Goal: Information Seeking & Learning: Learn about a topic

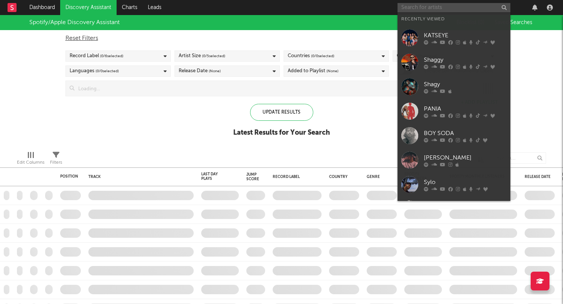
click at [453, 6] on input "text" at bounding box center [453, 7] width 113 height 9
type input "e"
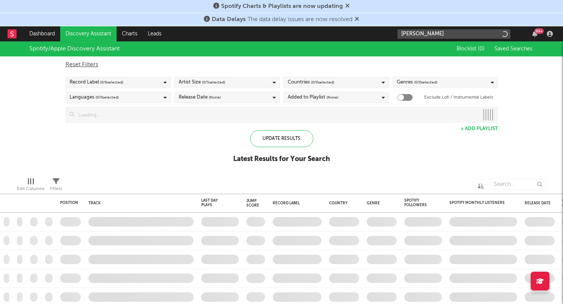
type input "teddy"
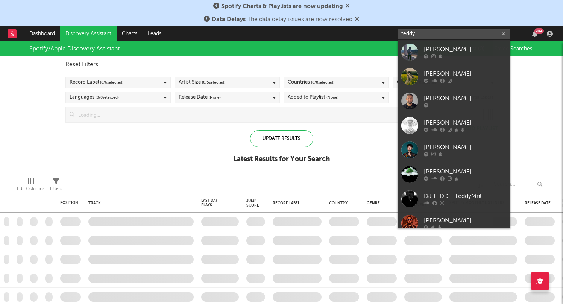
checkbox input "true"
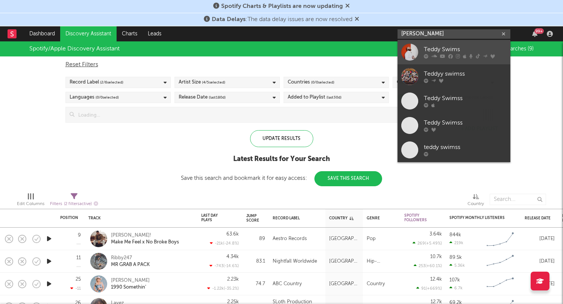
type input "teddy Swims"
click at [459, 52] on div "Teddy Swims" at bounding box center [465, 49] width 83 height 9
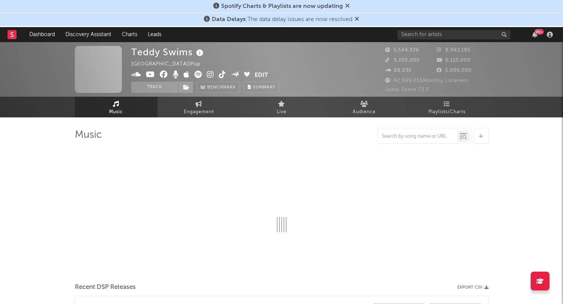
select select "6m"
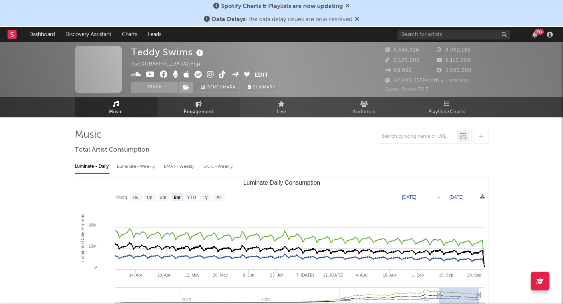
click at [197, 105] on icon at bounding box center [198, 104] width 6 height 6
select select "1w"
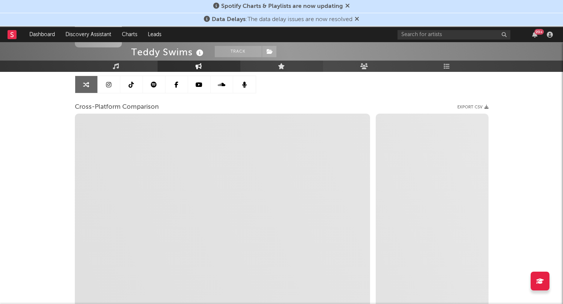
scroll to position [73, 0]
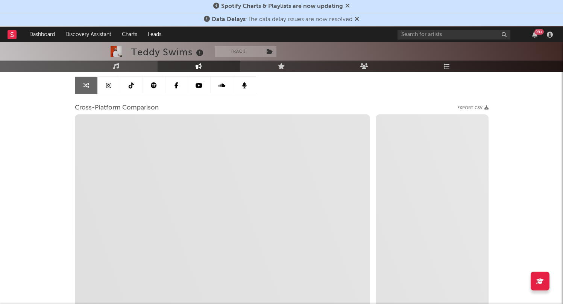
click at [358, 18] on icon at bounding box center [356, 19] width 5 height 6
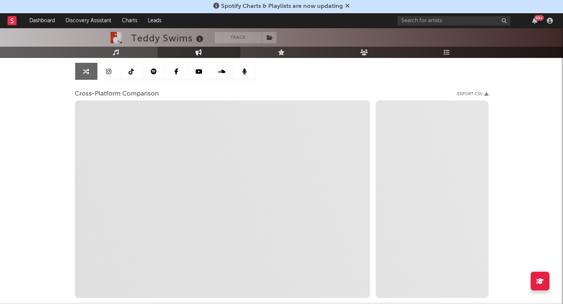
click at [346, 6] on icon at bounding box center [347, 6] width 5 height 6
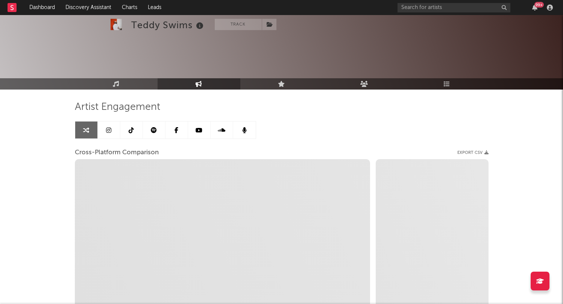
scroll to position [0, 0]
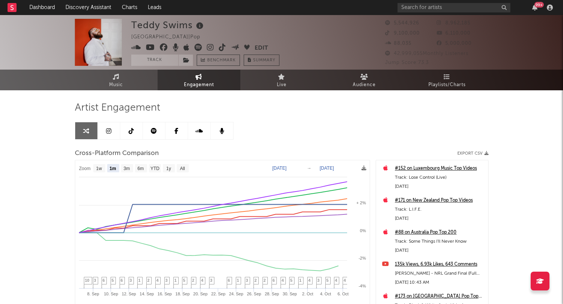
select select "1m"
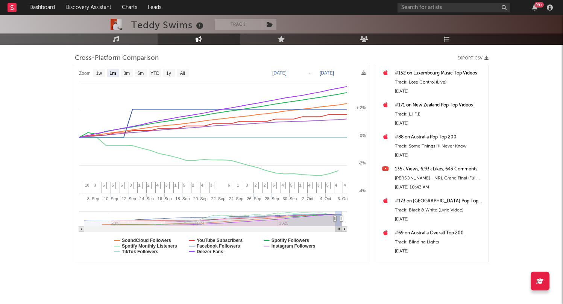
scroll to position [106, 0]
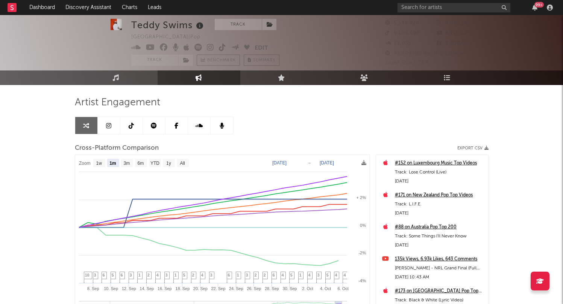
select select "1m"
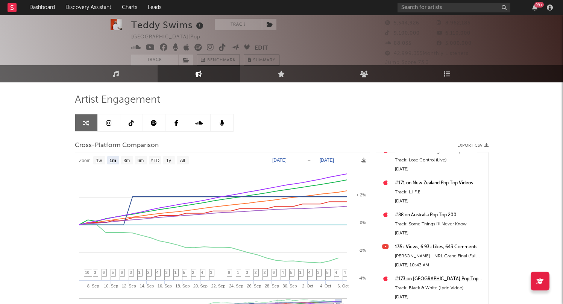
scroll to position [0, 0]
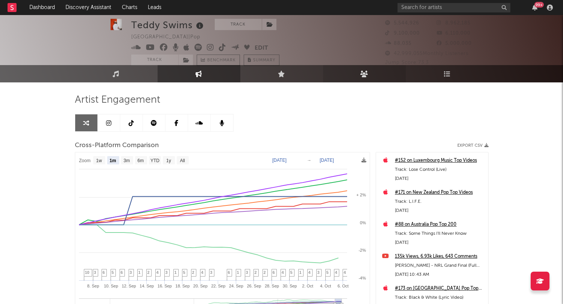
click at [366, 75] on icon at bounding box center [364, 73] width 8 height 6
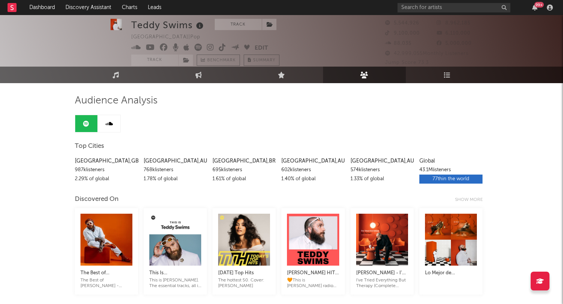
scroll to position [10, 0]
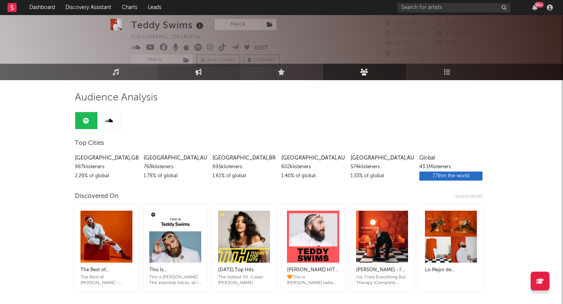
click at [199, 74] on icon at bounding box center [198, 71] width 6 height 6
select select "1w"
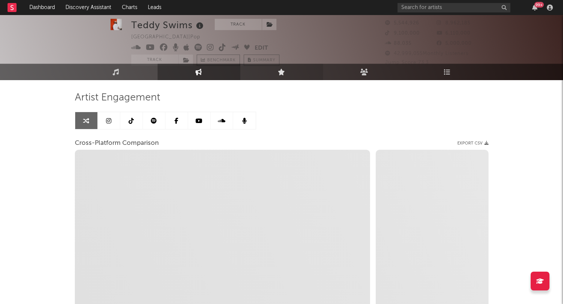
select select "1m"
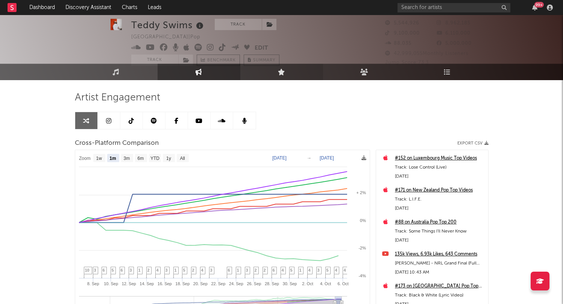
click at [271, 76] on link "Live" at bounding box center [281, 72] width 83 height 17
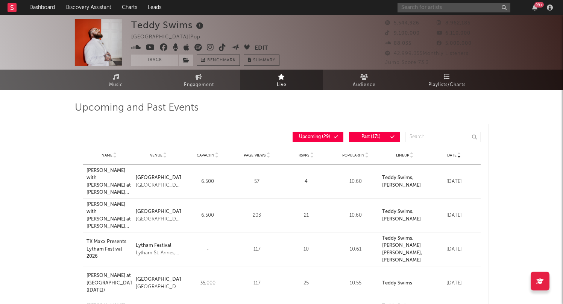
click at [425, 9] on input "text" at bounding box center [453, 7] width 113 height 9
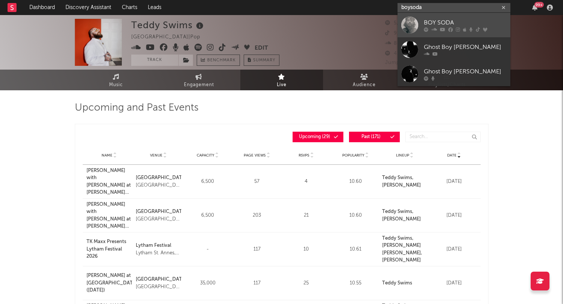
type input "boysoda"
click at [462, 24] on div "BOY SODA" at bounding box center [465, 22] width 83 height 9
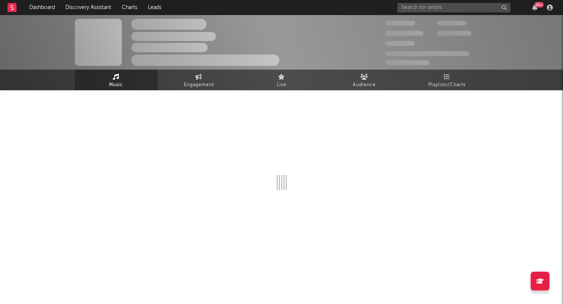
select select "6m"
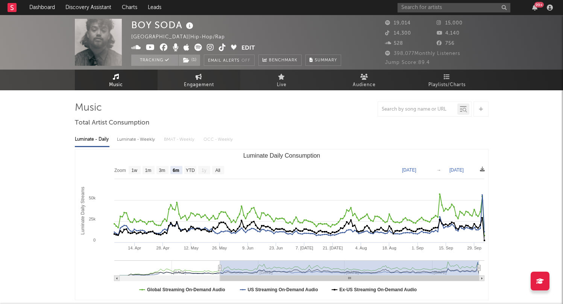
click at [201, 77] on icon at bounding box center [198, 77] width 6 height 6
select select "1w"
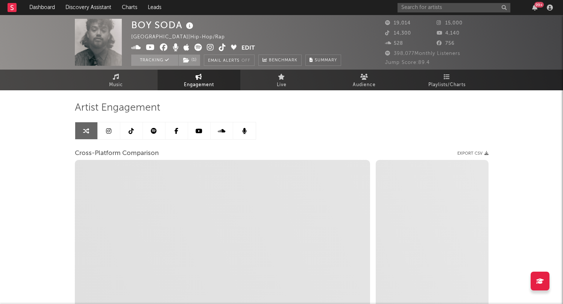
select select "1m"
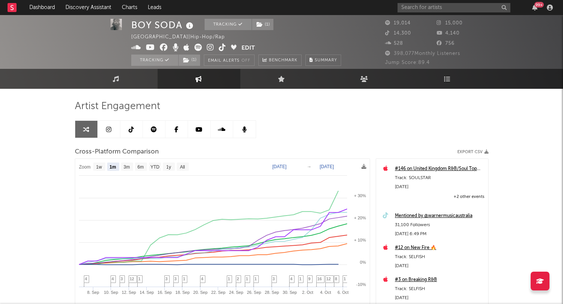
scroll to position [566, 0]
click at [486, 152] on icon "button" at bounding box center [486, 152] width 4 height 4
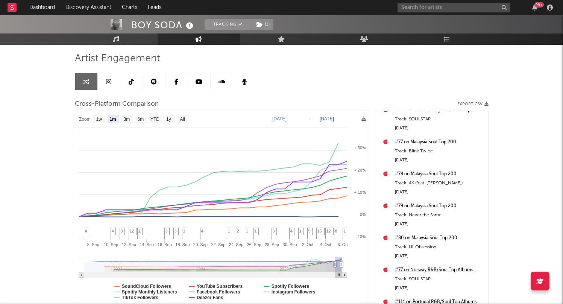
scroll to position [256, 0]
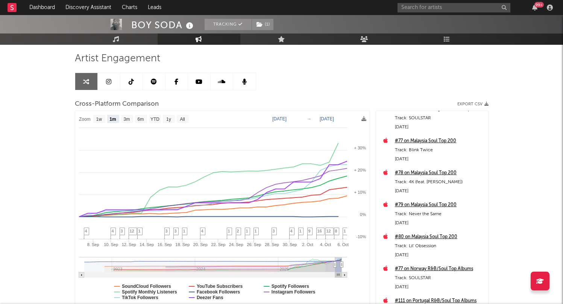
click at [430, 268] on div "#77 on Norway R&B/Soul Top Albums" at bounding box center [439, 268] width 89 height 9
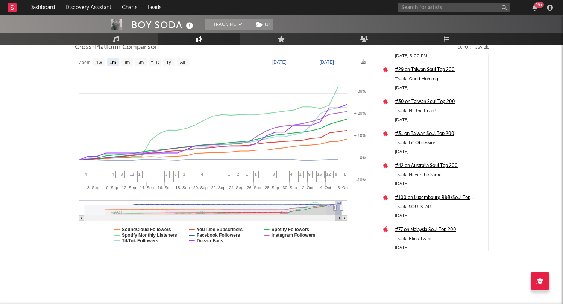
scroll to position [112, 0]
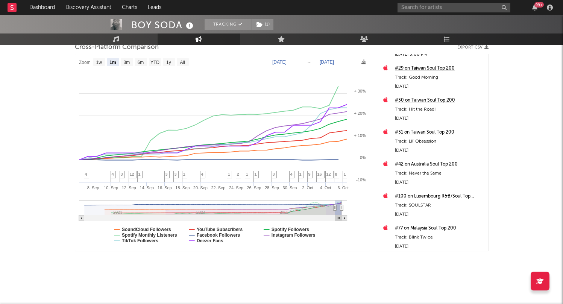
click at [448, 164] on div "#42 on Australia Soul Top 200" at bounding box center [439, 164] width 89 height 9
click at [441, 195] on div "#100 on Luxembourg R&B/Soul Top Albums" at bounding box center [439, 196] width 89 height 9
click at [432, 133] on div "#31 on Taiwan Soul Top 200" at bounding box center [439, 132] width 89 height 9
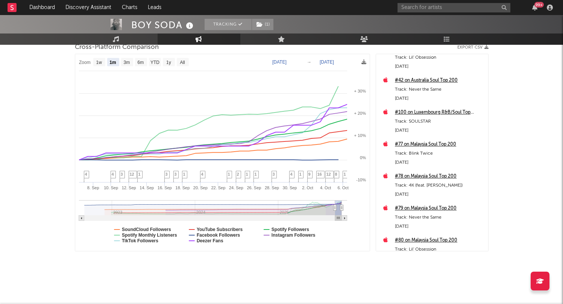
scroll to position [203, 0]
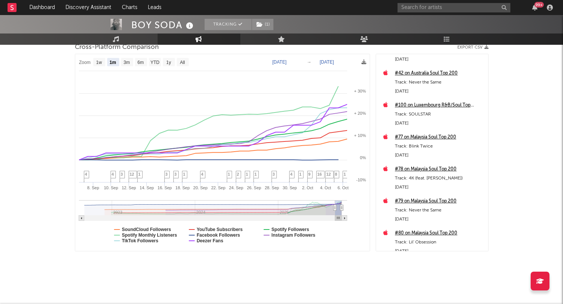
click at [428, 169] on div "#78 on Malaysia Soul Top 200" at bounding box center [439, 169] width 89 height 9
